Goal: Check status: Check status

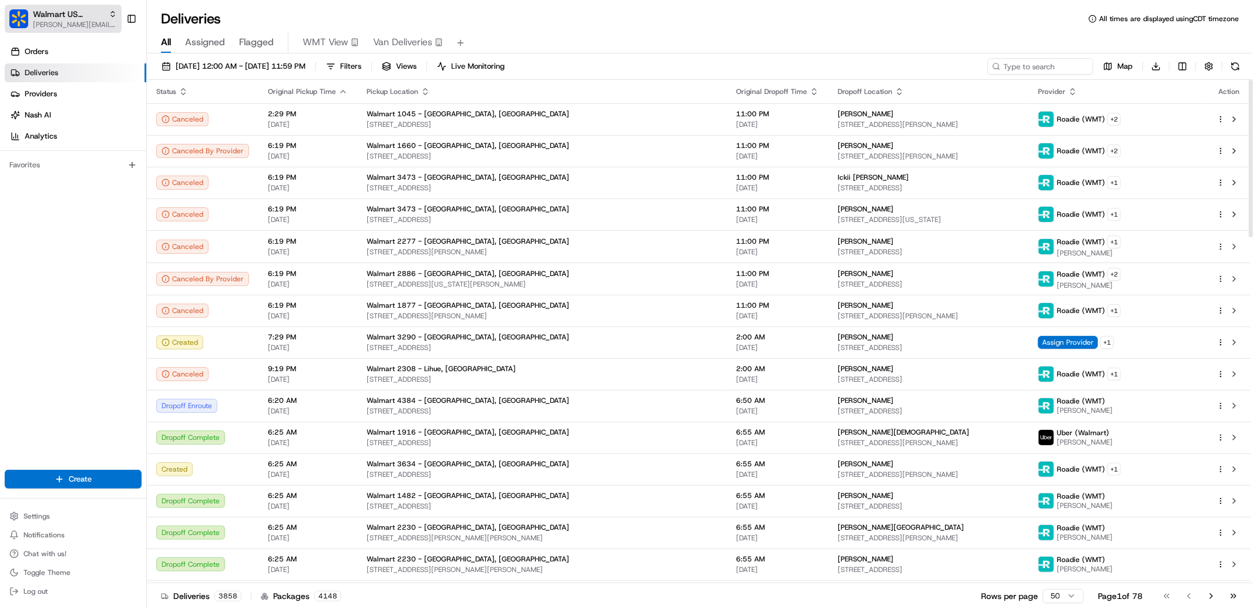
click at [75, 23] on span "[PERSON_NAME][EMAIL_ADDRESS][DOMAIN_NAME]" at bounding box center [75, 24] width 84 height 9
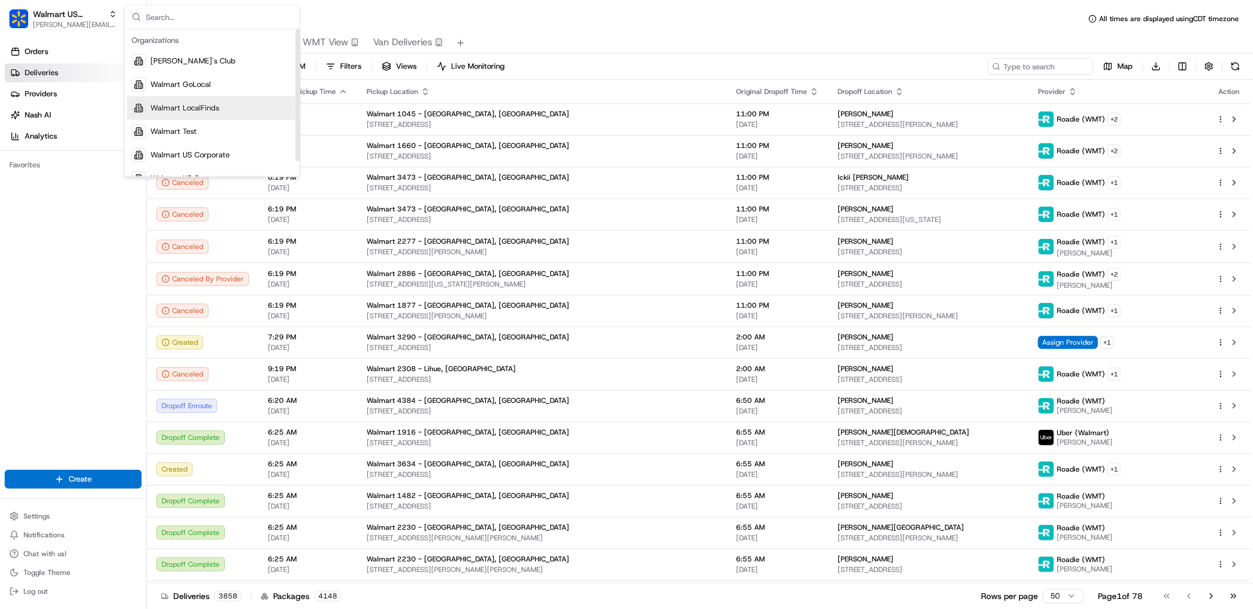
click at [197, 103] on span "Walmart LocalFinds" at bounding box center [184, 108] width 69 height 11
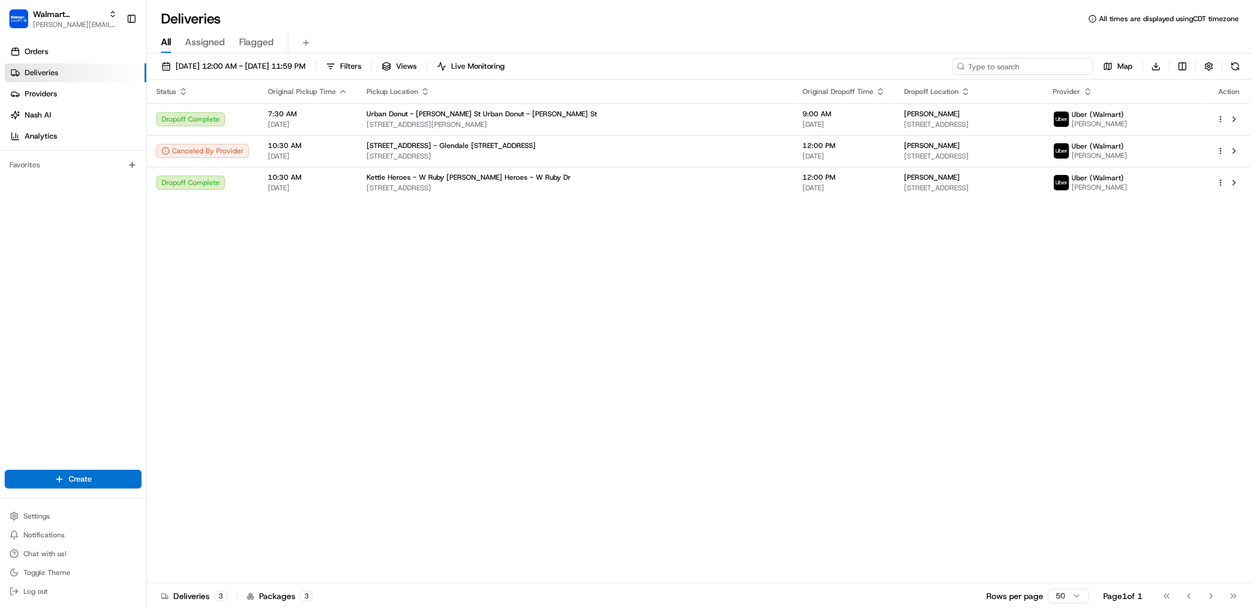
click at [1040, 62] on input at bounding box center [1022, 66] width 141 height 16
paste input "1755491071811"
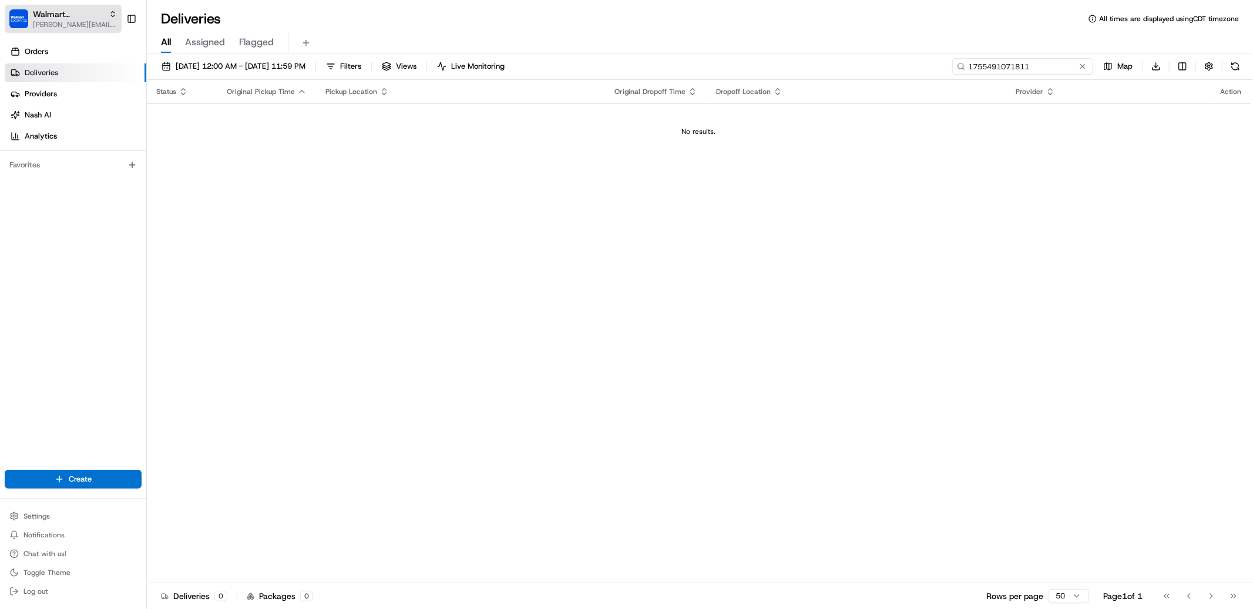
type input "1755491071811"
click at [85, 25] on span "[PERSON_NAME][EMAIL_ADDRESS][DOMAIN_NAME]" at bounding box center [75, 24] width 84 height 9
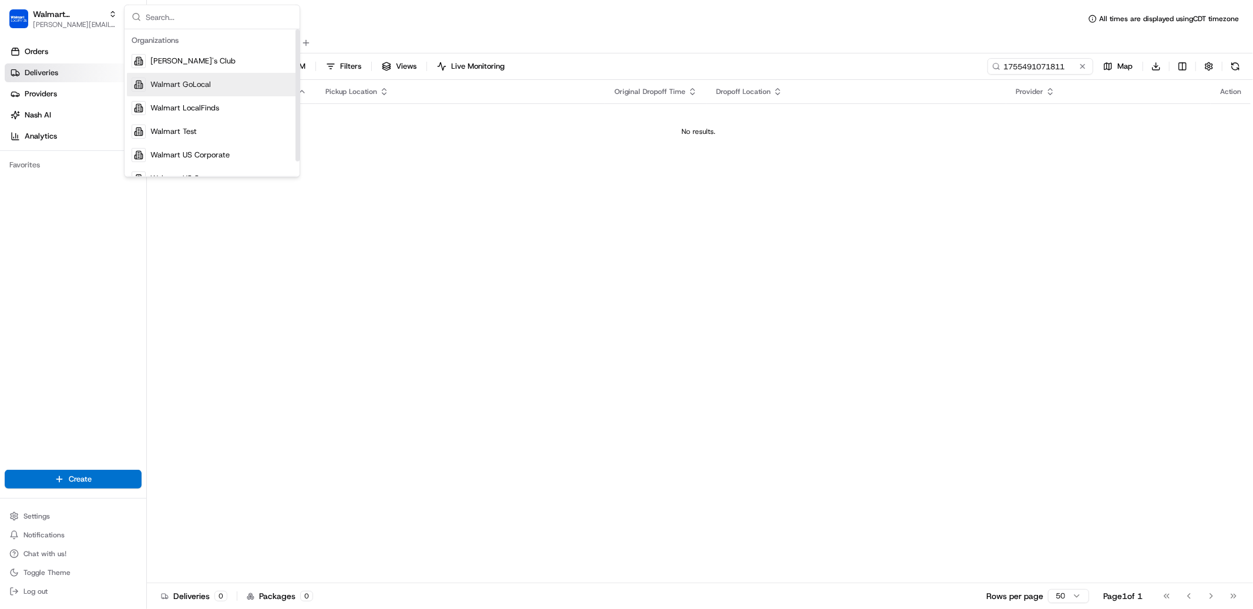
click at [183, 82] on span "Walmart GoLocal" at bounding box center [180, 84] width 61 height 11
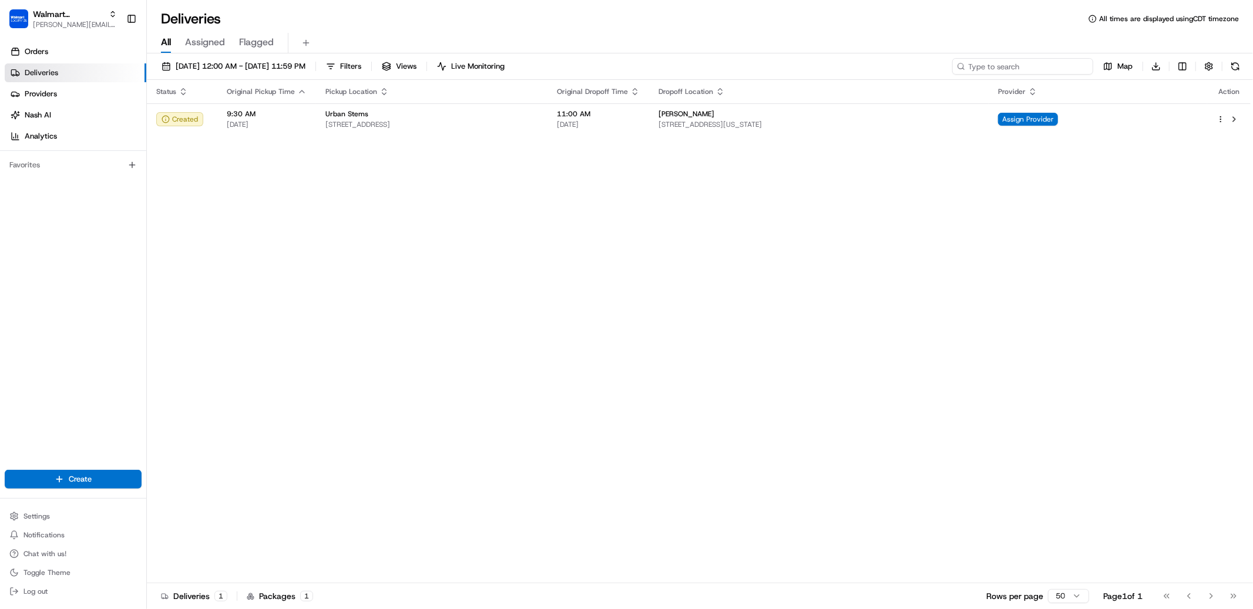
click at [1016, 64] on input at bounding box center [1022, 66] width 141 height 16
click at [1018, 67] on input at bounding box center [1022, 66] width 141 height 16
paste input "1755491071811"
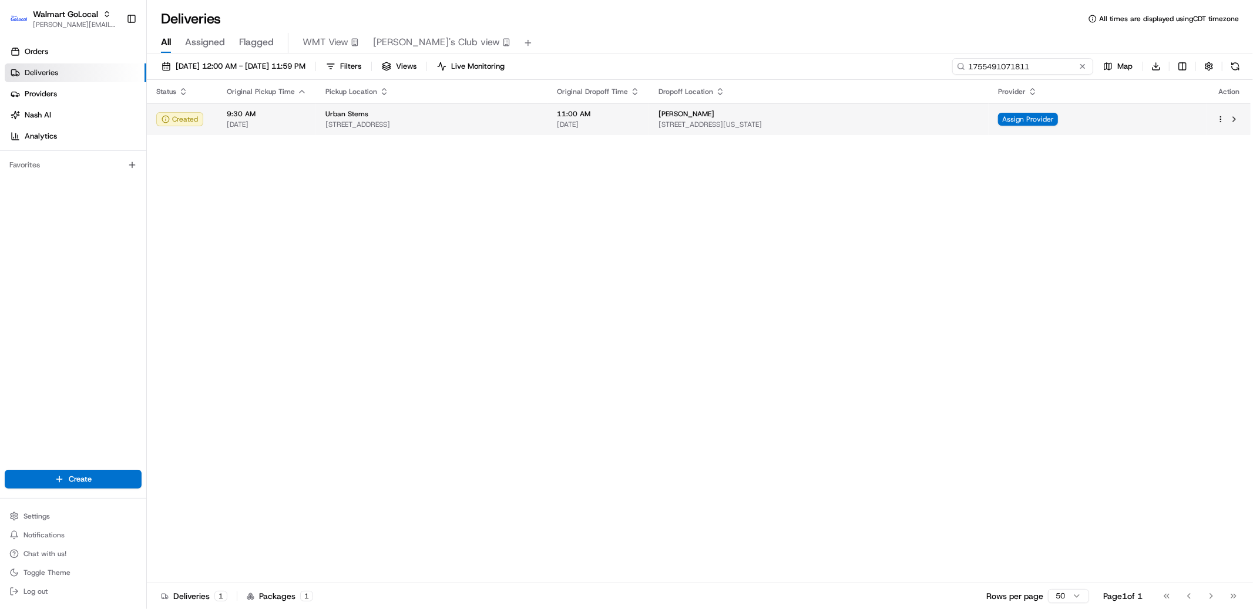
type input "1755491071811"
click at [508, 125] on span "[STREET_ADDRESS]" at bounding box center [431, 124] width 213 height 9
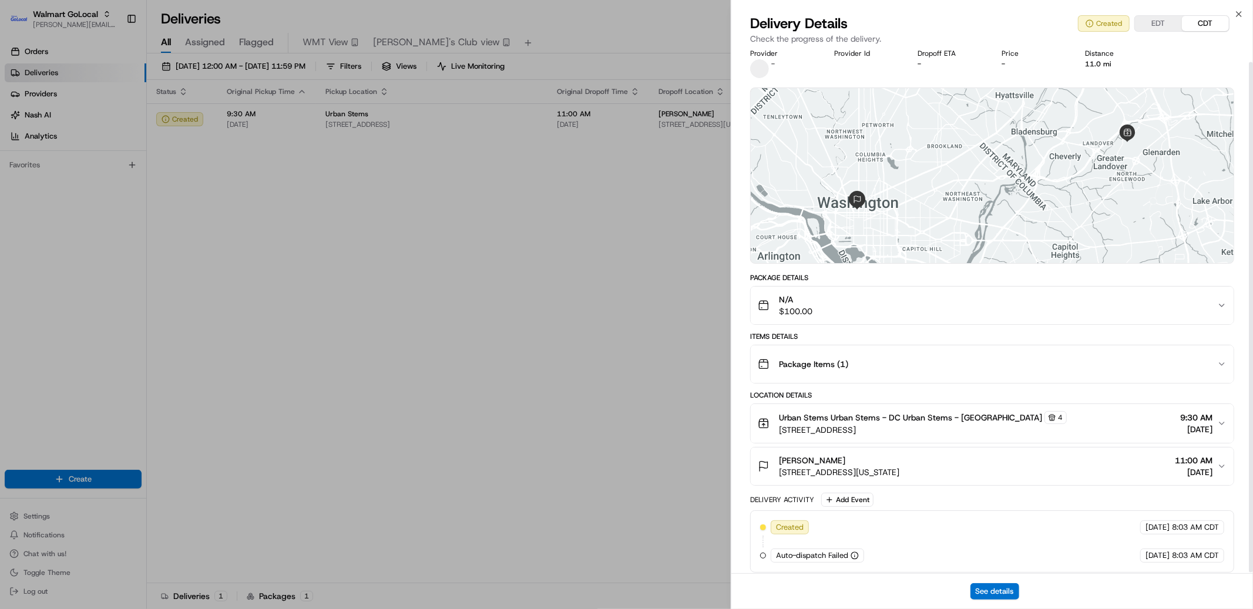
scroll to position [14, 0]
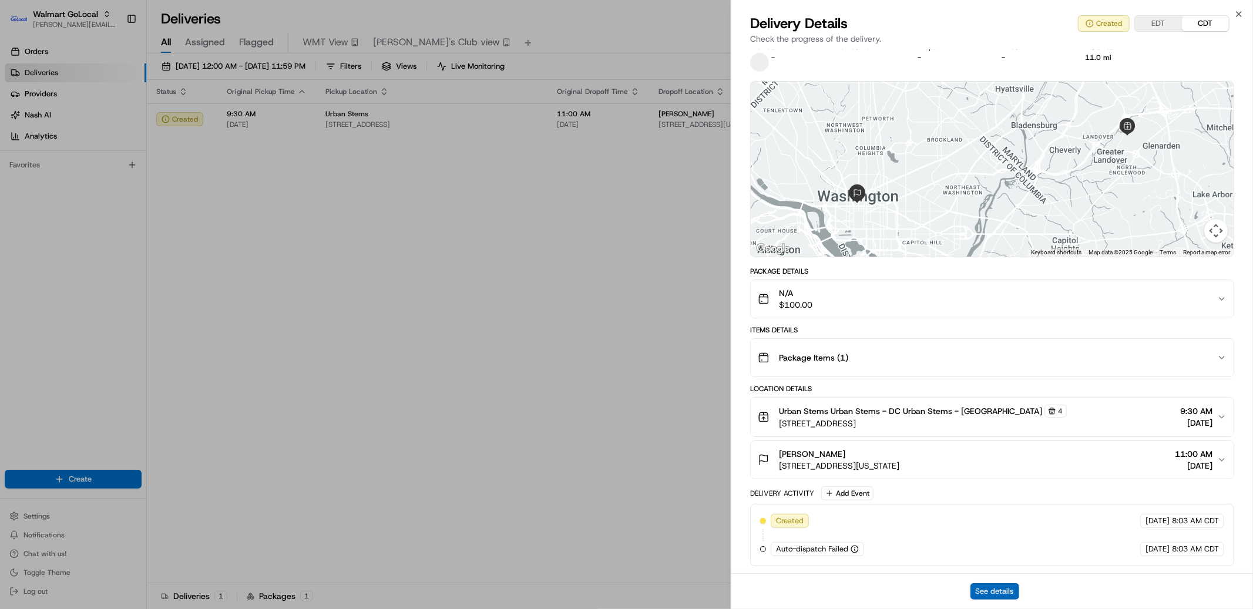
click at [997, 593] on button "See details" at bounding box center [994, 591] width 49 height 16
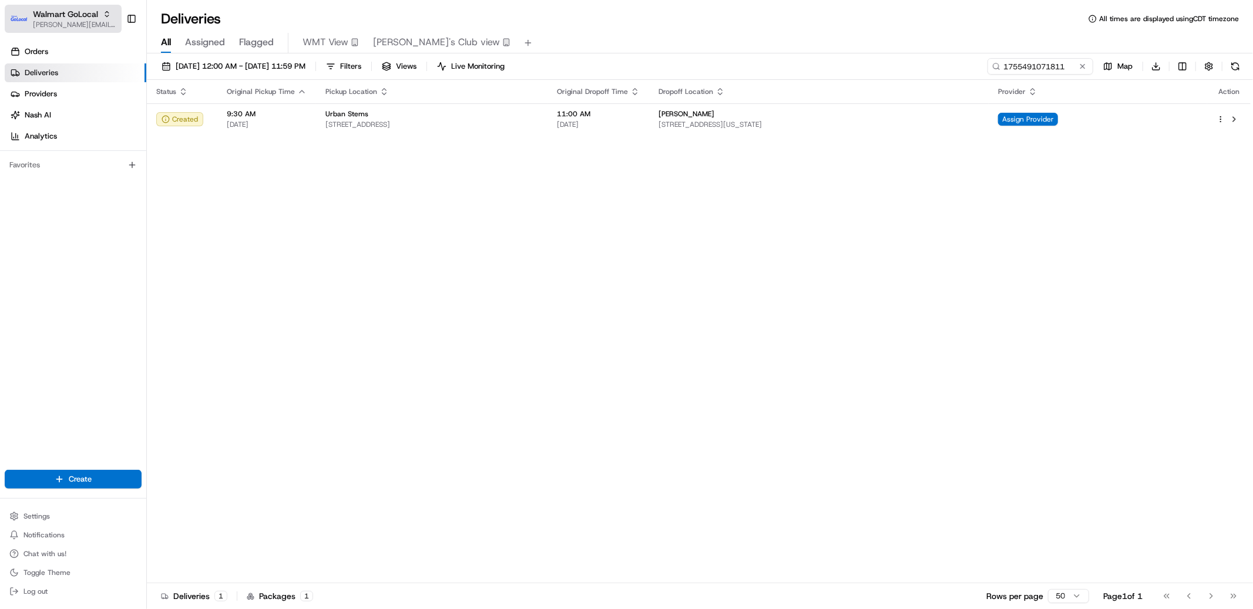
click at [95, 20] on span "[PERSON_NAME][EMAIL_ADDRESS][DOMAIN_NAME]" at bounding box center [75, 24] width 84 height 9
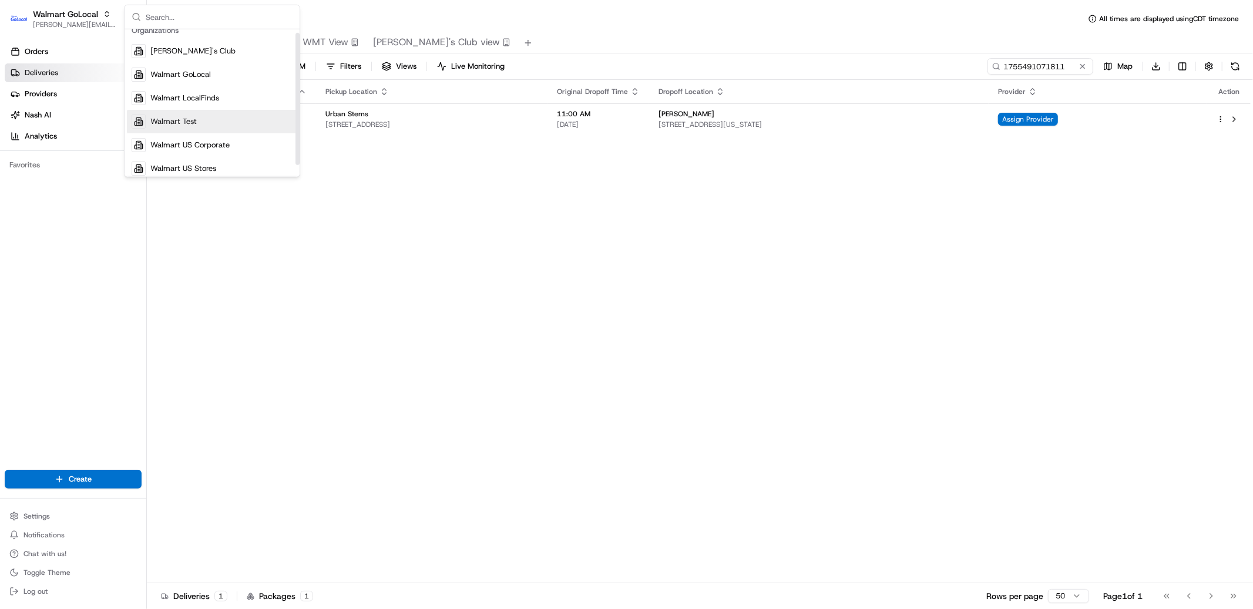
scroll to position [16, 0]
click at [209, 162] on span "Walmart US Stores" at bounding box center [183, 162] width 66 height 11
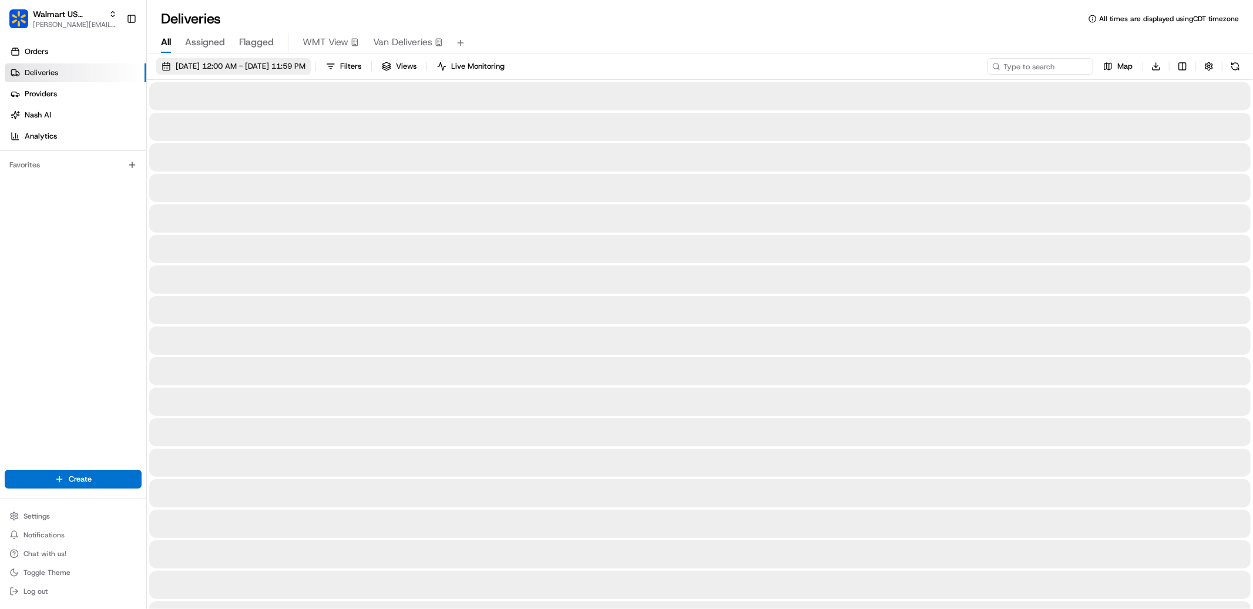
click at [266, 69] on span "08/22/2025 12:00 AM - 08/22/2025 11:59 PM" at bounding box center [241, 66] width 130 height 11
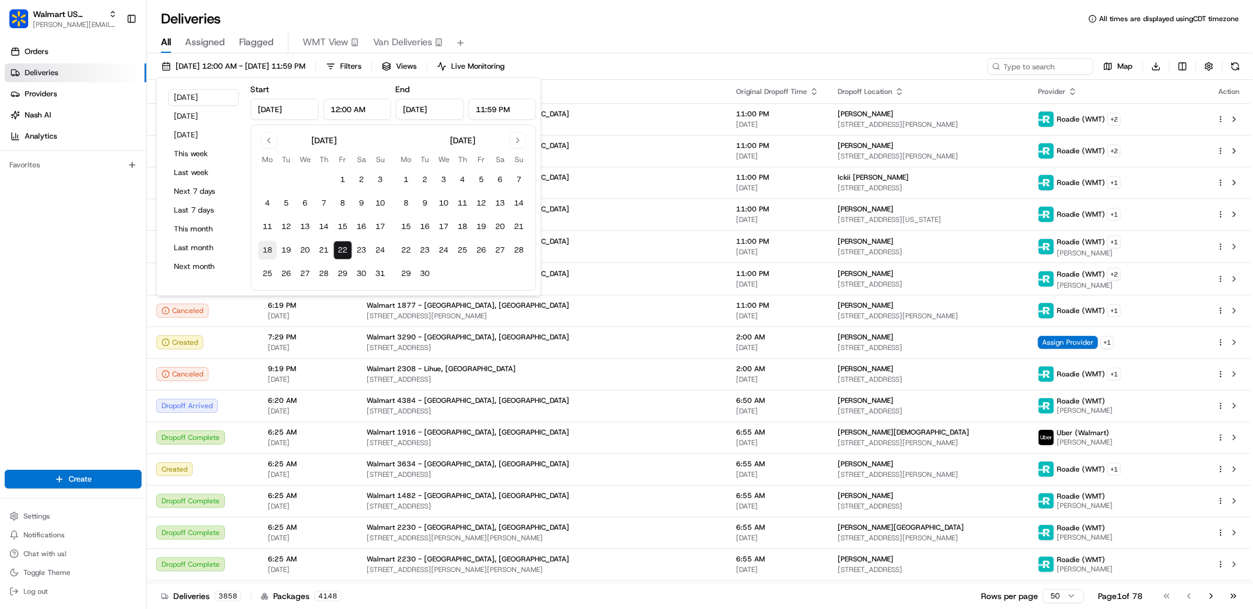
click at [273, 247] on button "18" at bounding box center [267, 250] width 19 height 19
type input "Aug 18, 2025"
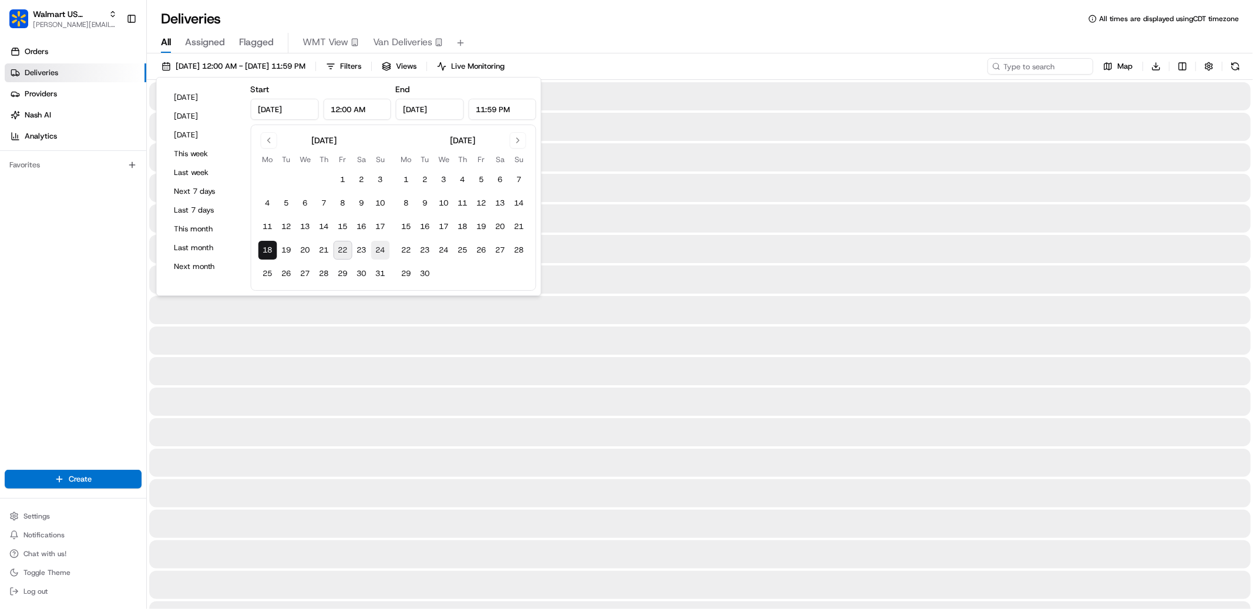
click at [380, 253] on button "24" at bounding box center [380, 250] width 19 height 19
type input "Aug 24, 2025"
click at [1043, 62] on input at bounding box center [1022, 66] width 141 height 16
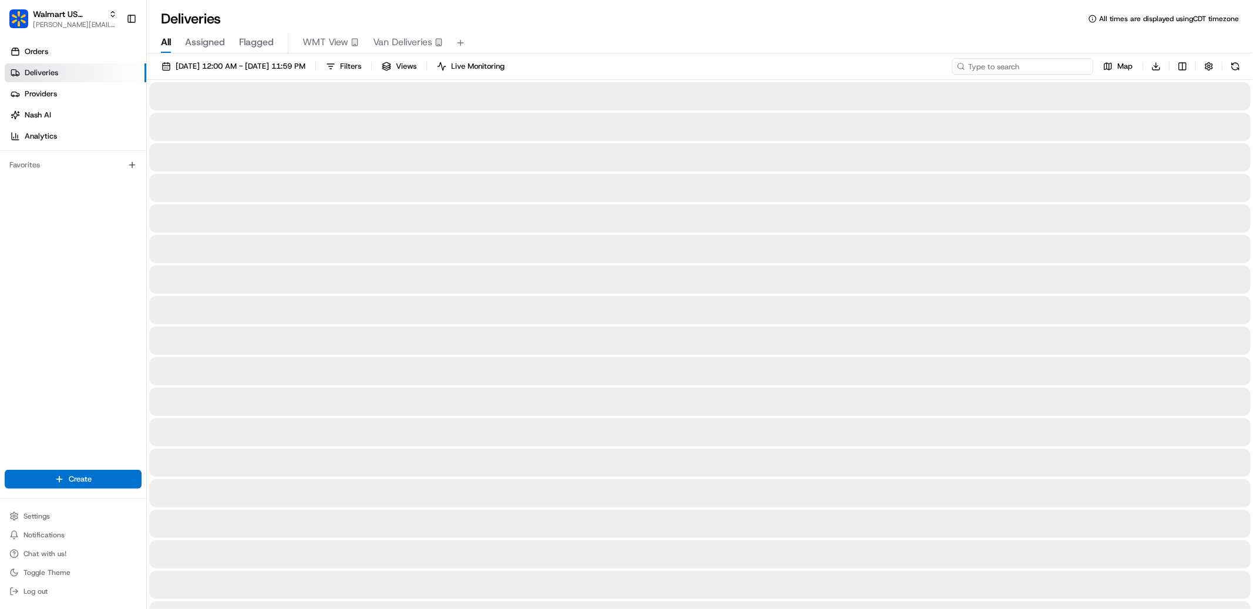
paste input "200013432766776"
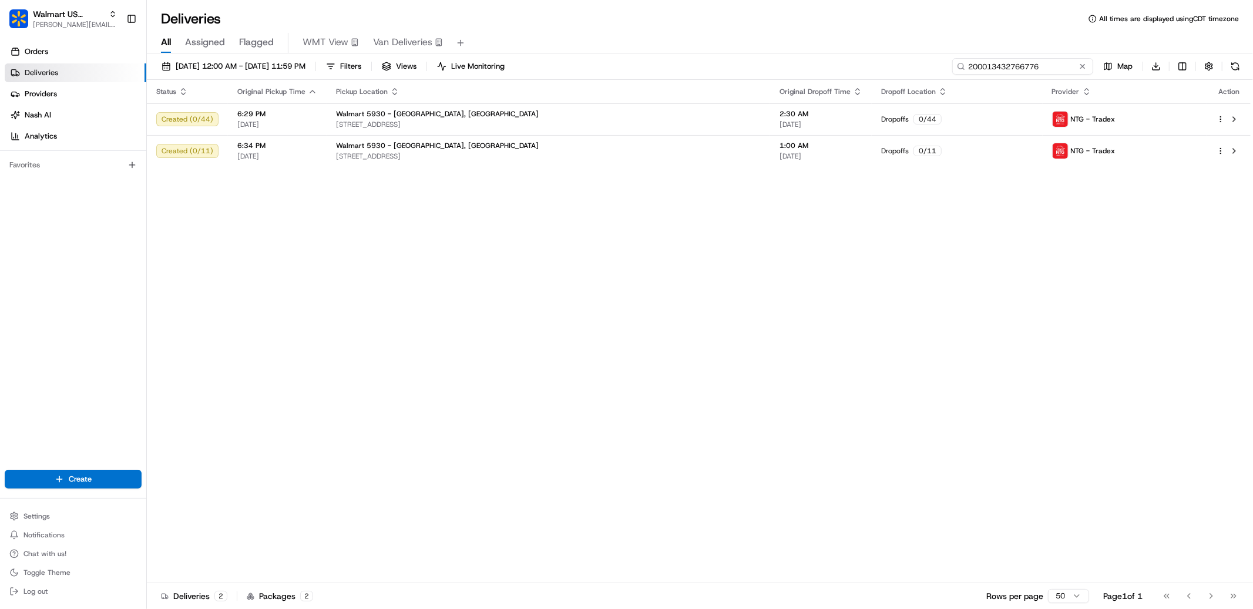
type input "200013432766776"
click at [83, 22] on span "[PERSON_NAME][EMAIL_ADDRESS][DOMAIN_NAME]" at bounding box center [75, 24] width 84 height 9
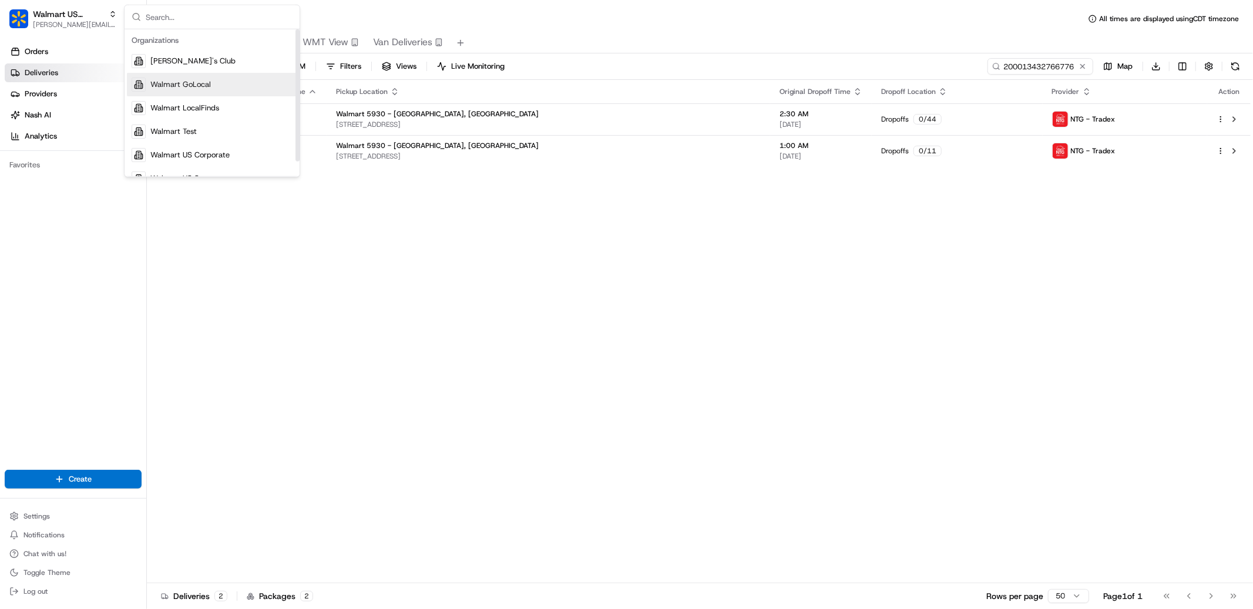
click at [216, 85] on div "Walmart GoLocal" at bounding box center [212, 84] width 170 height 23
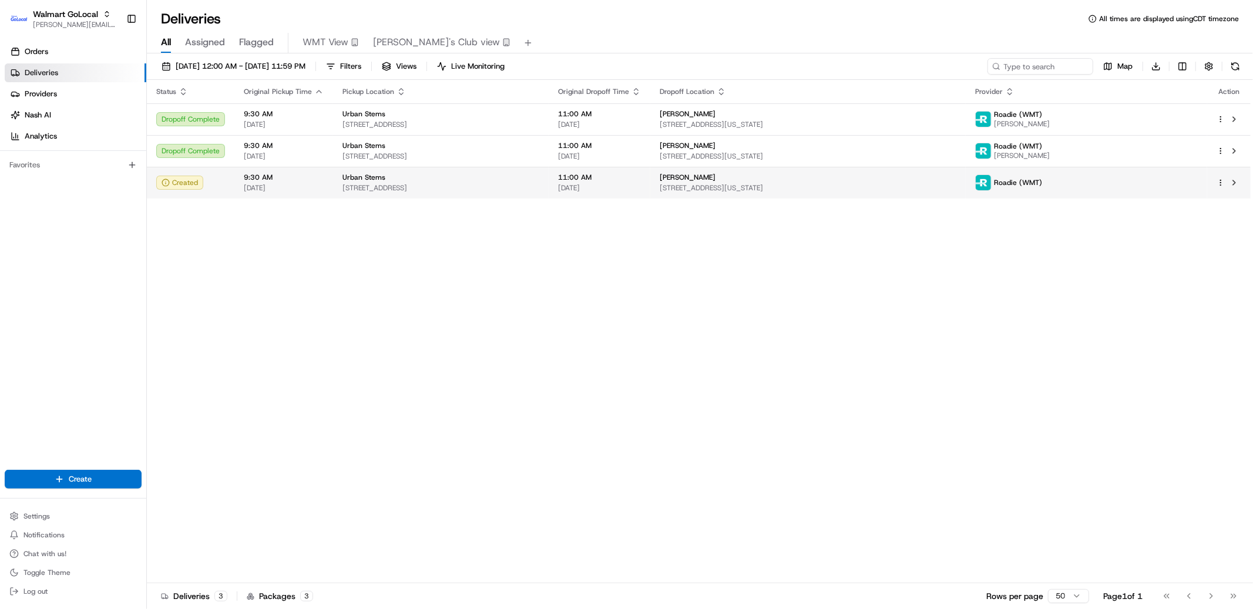
click at [780, 189] on span "[STREET_ADDRESS][US_STATE]" at bounding box center [808, 187] width 297 height 9
click at [645, 186] on td "11:00 AM 08/22/2025" at bounding box center [600, 183] width 102 height 32
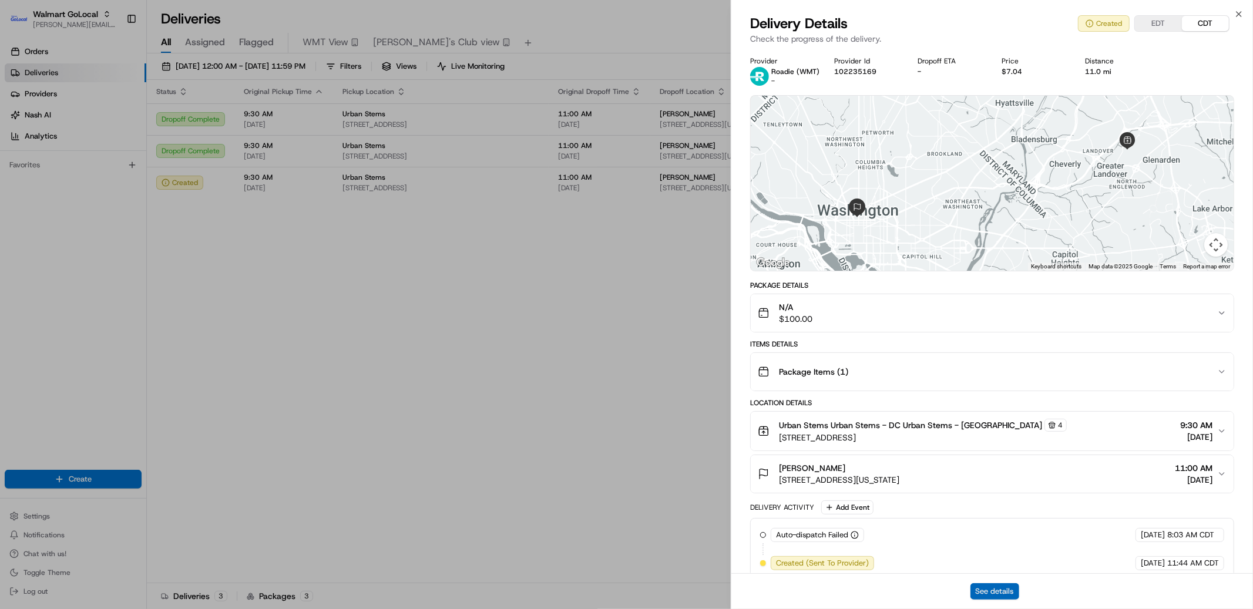
click at [1003, 593] on button "See details" at bounding box center [994, 591] width 49 height 16
